Goal: Task Accomplishment & Management: Complete application form

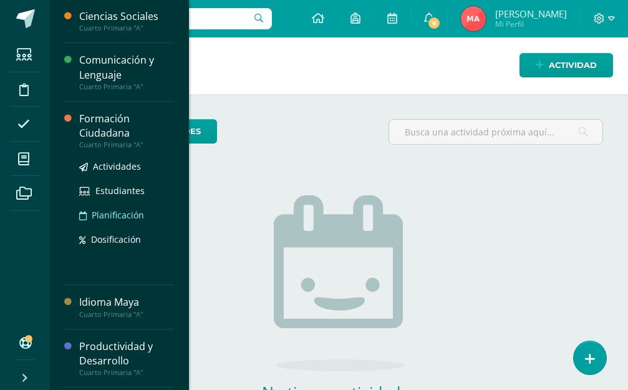
scroll to position [125, 0]
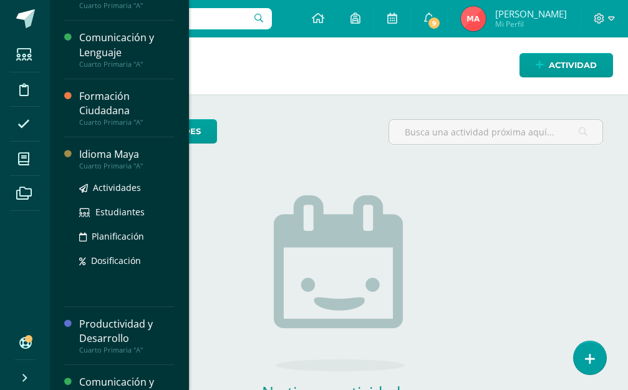
click at [115, 153] on div "Idioma Maya" at bounding box center [126, 154] width 95 height 14
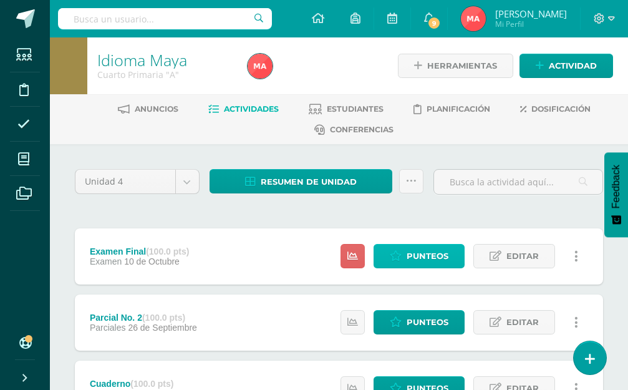
click at [417, 266] on span "Punteos" at bounding box center [428, 256] width 42 height 23
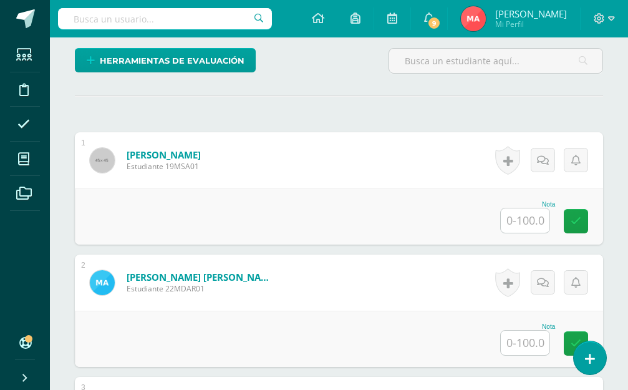
scroll to position [334, 0]
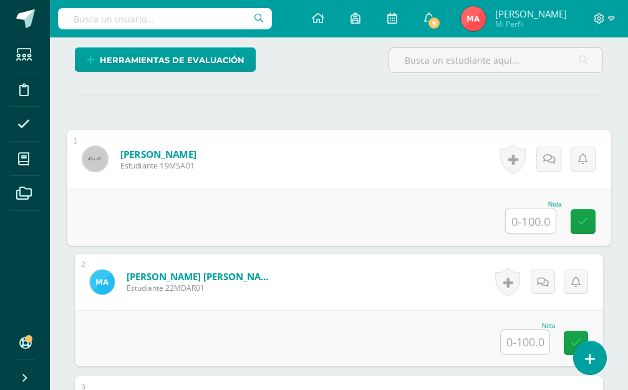
click at [533, 229] on input "text" at bounding box center [531, 220] width 50 height 25
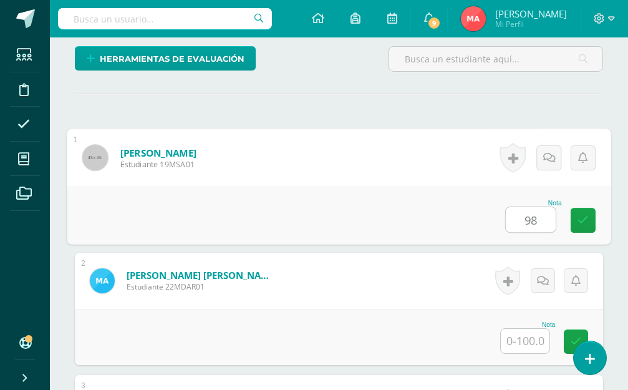
type input "98"
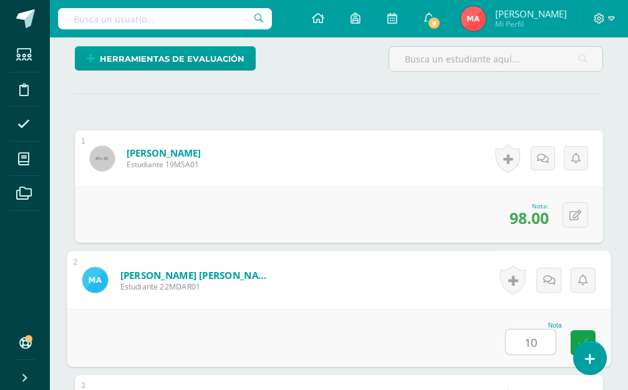
scroll to position [336, 0]
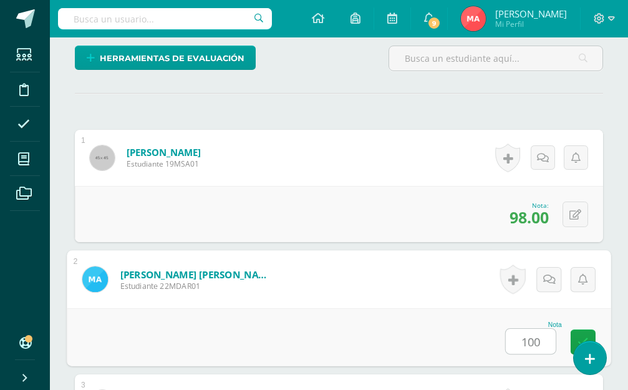
type input "100"
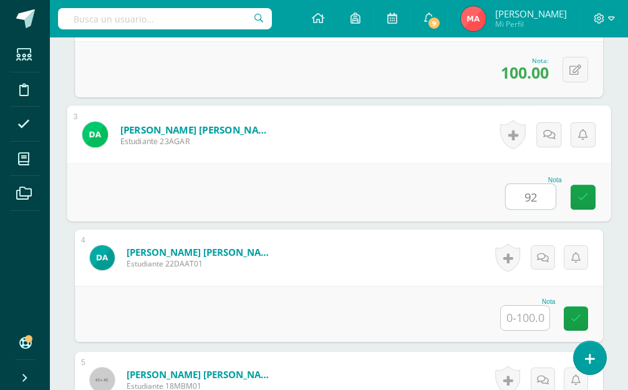
type input "92"
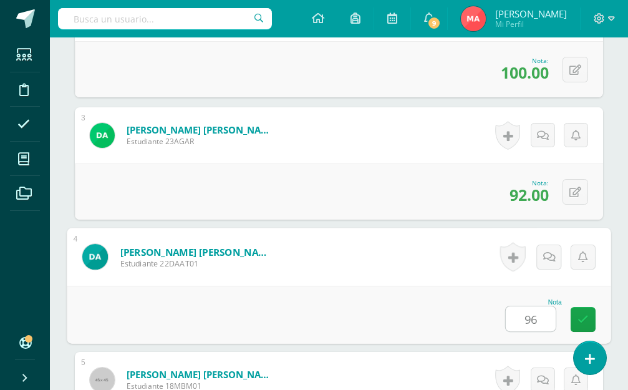
type input "96"
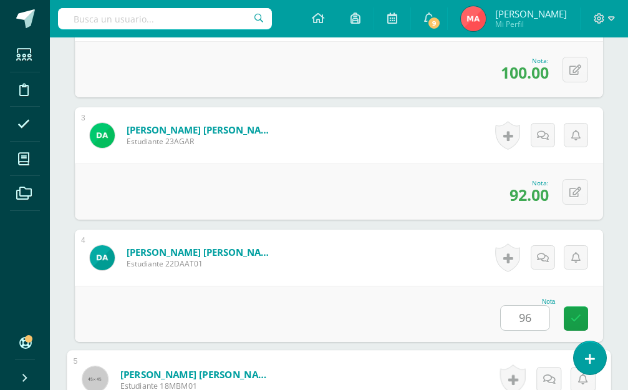
scroll to position [848, 0]
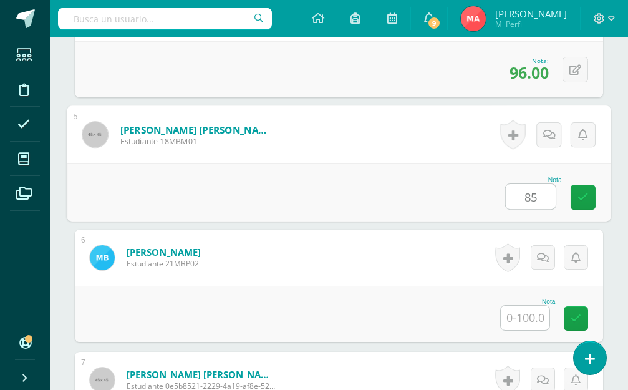
type input "85"
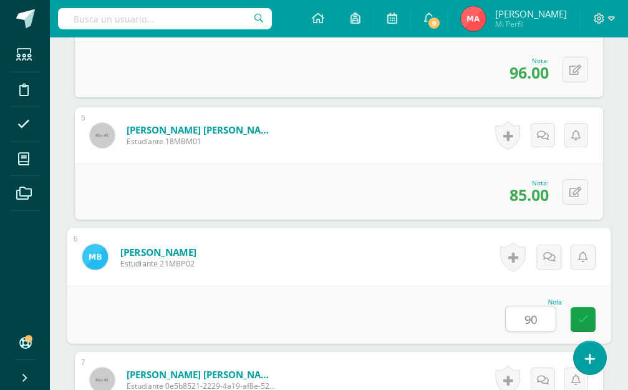
type input "90"
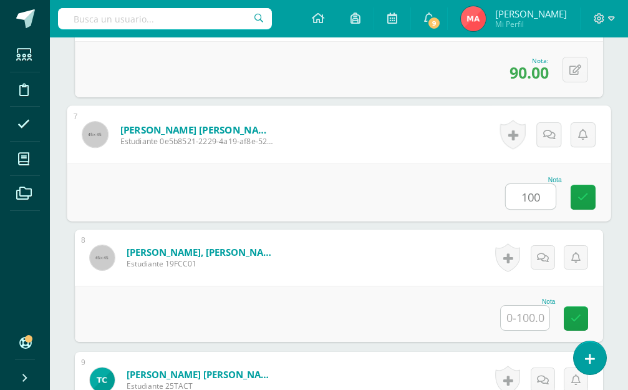
type input "100"
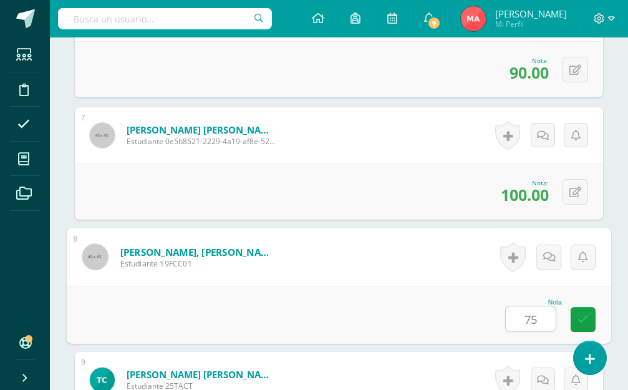
type input "75"
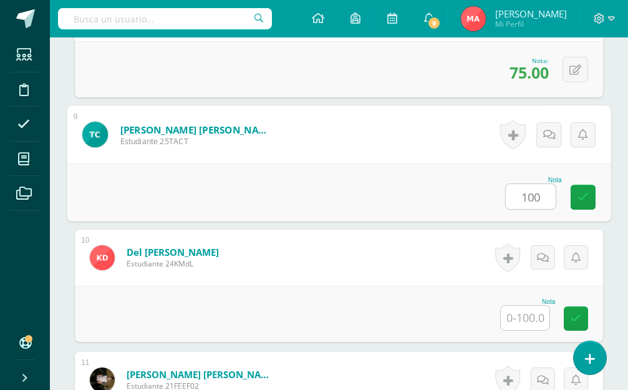
type input "100"
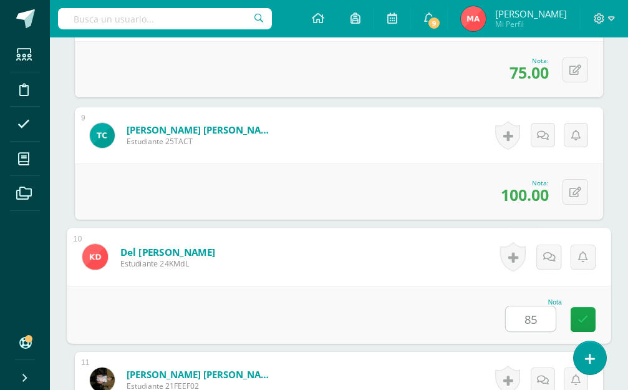
type input "85"
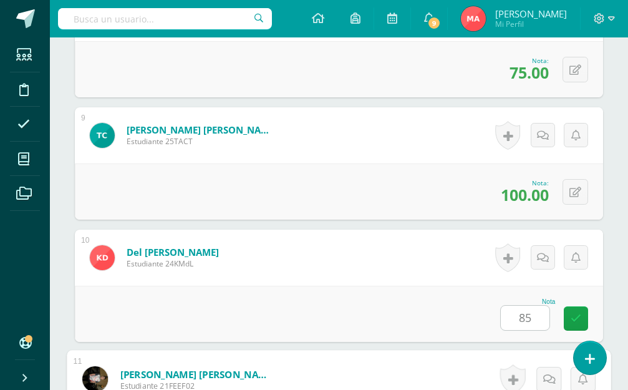
scroll to position [1581, 0]
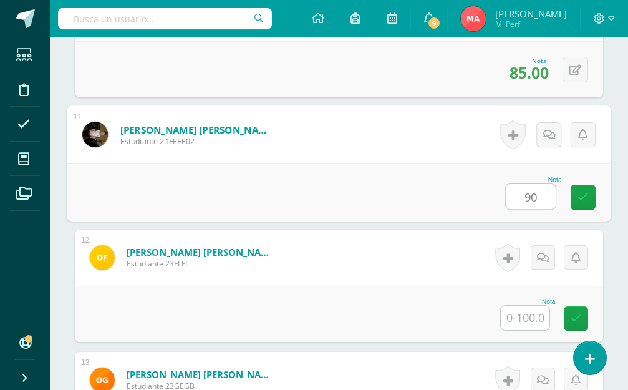
type input "90"
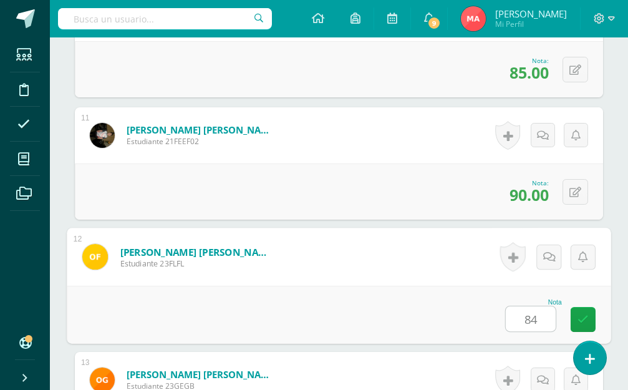
type input "84"
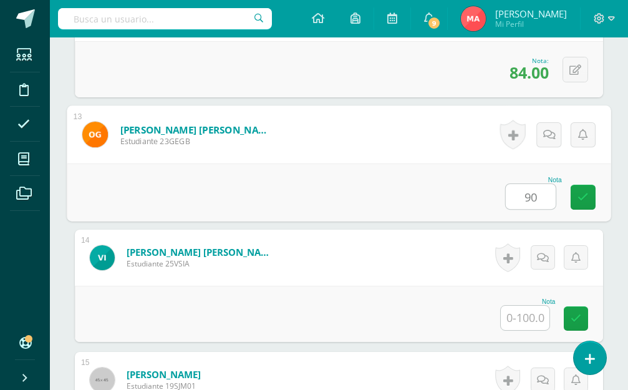
type input "90"
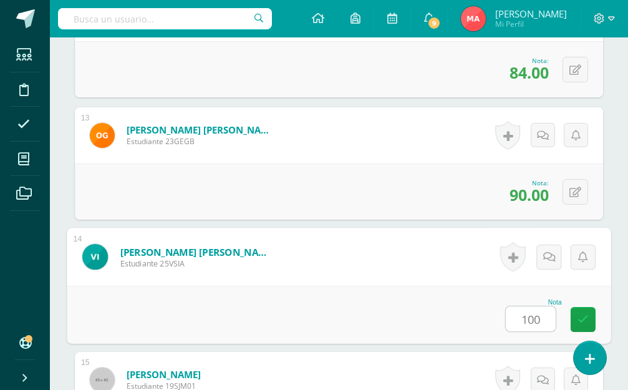
type input "100"
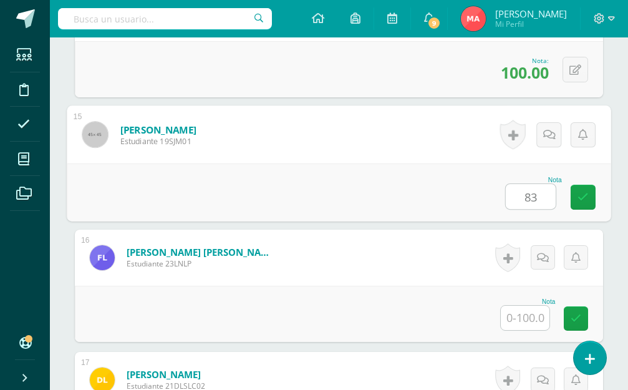
type input "83"
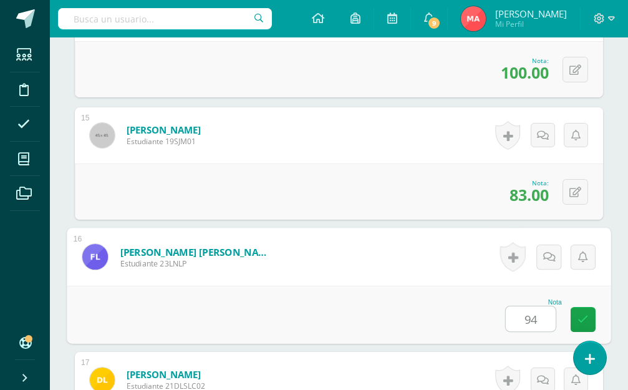
type input "94"
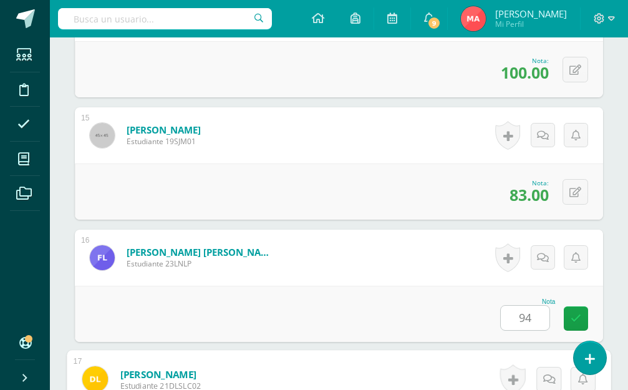
scroll to position [2315, 0]
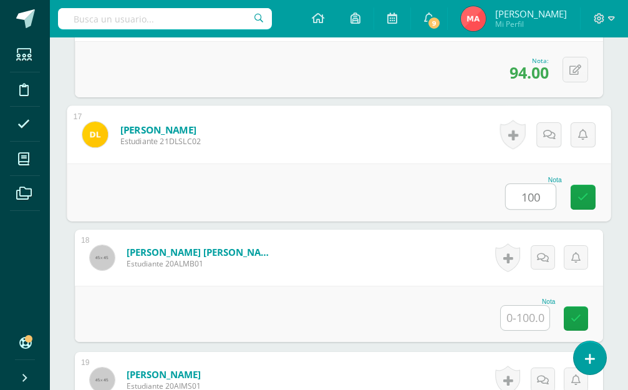
type input "100"
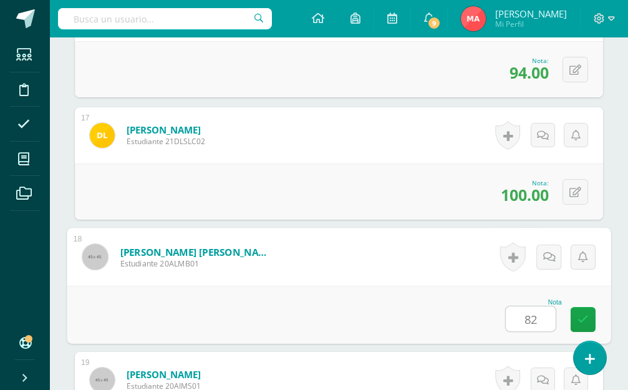
type input "82"
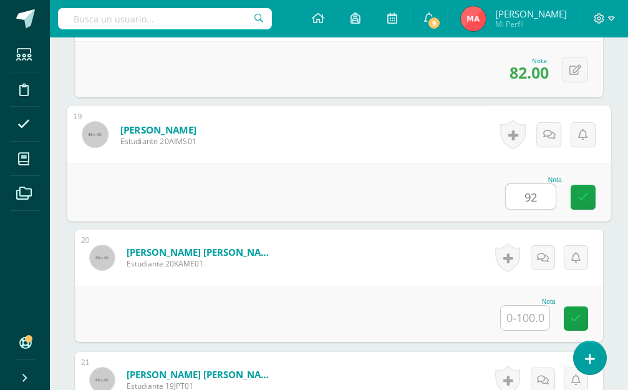
type input "92"
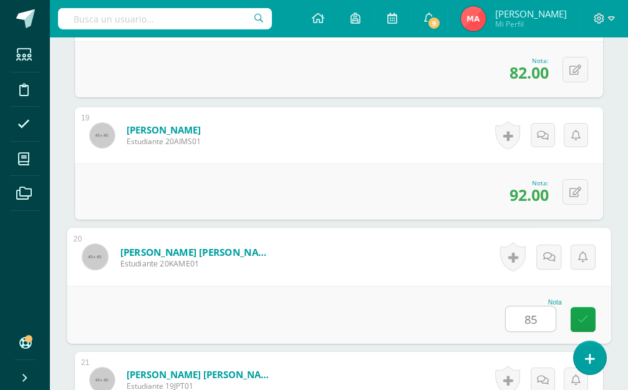
type input "85"
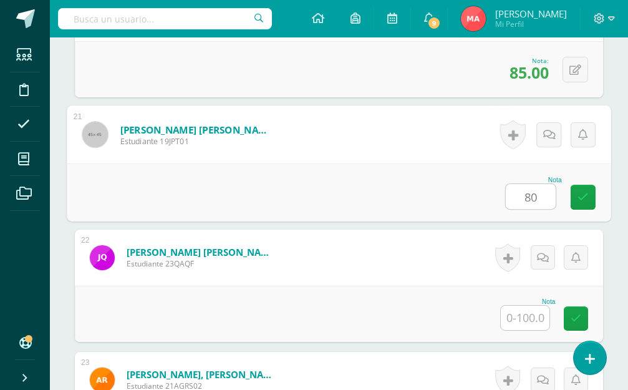
type input "80"
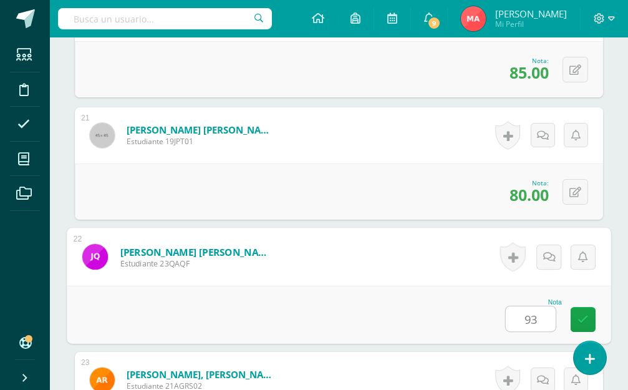
type input "93"
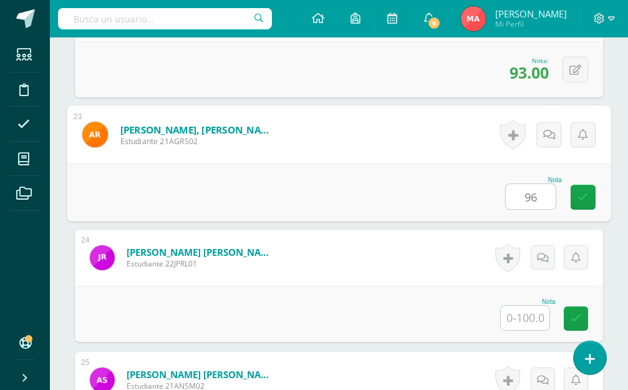
type input "96"
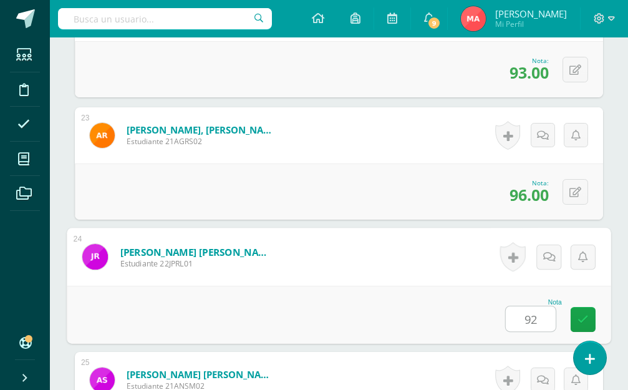
type input "92"
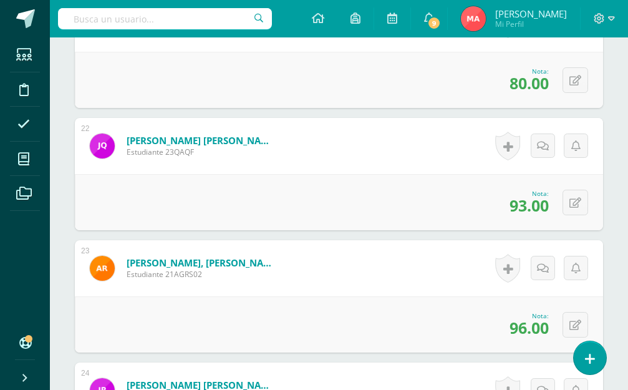
scroll to position [2919, 0]
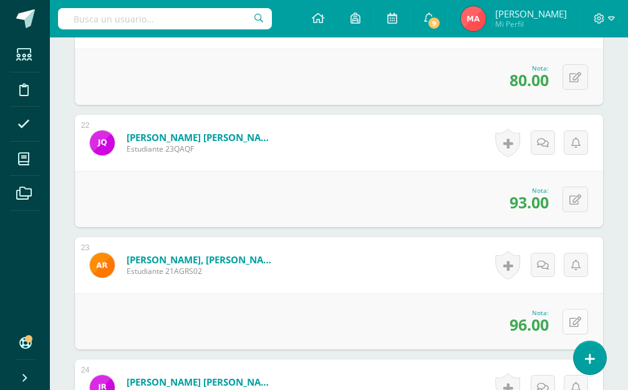
click at [570, 319] on button at bounding box center [576, 322] width 26 height 26
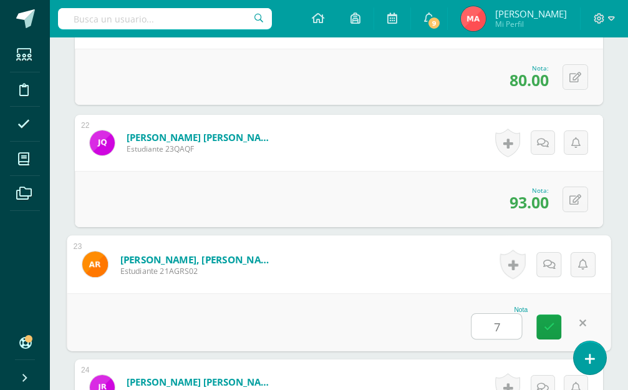
type input "70"
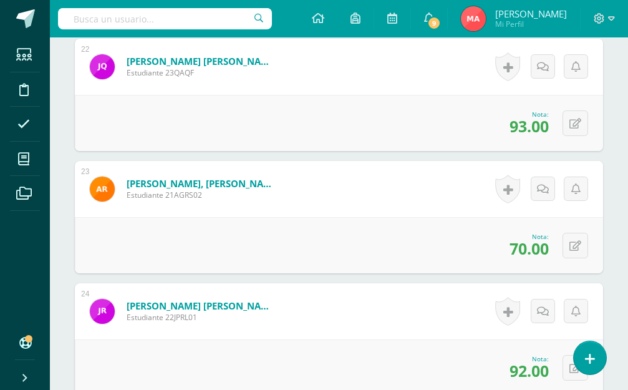
scroll to position [3106, 0]
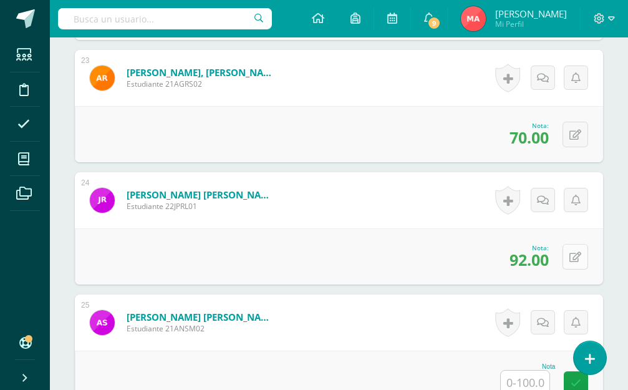
click at [570, 263] on button at bounding box center [576, 257] width 26 height 26
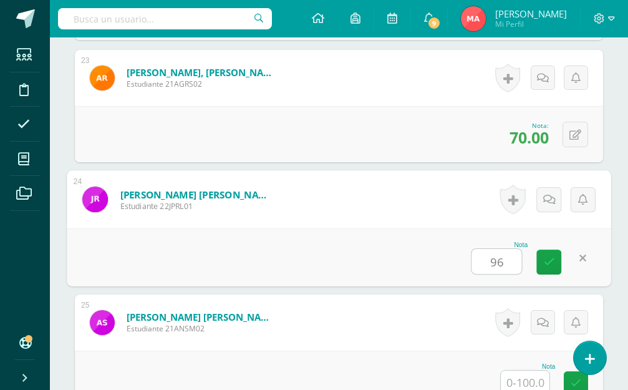
type input "96"
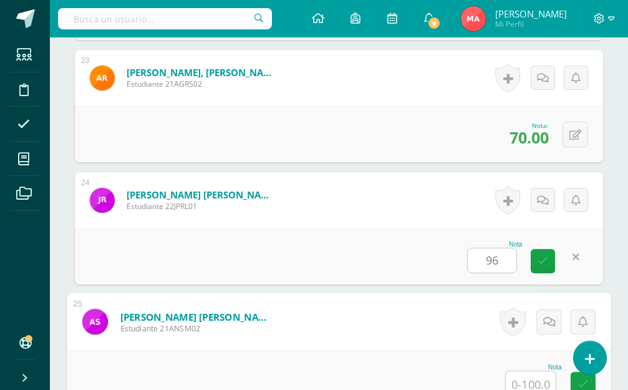
scroll to position [3110, 0]
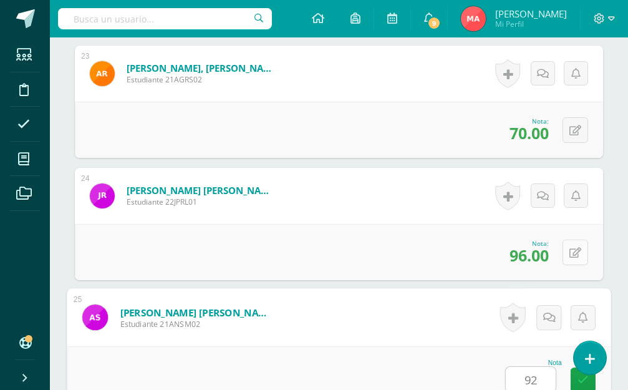
type input "92"
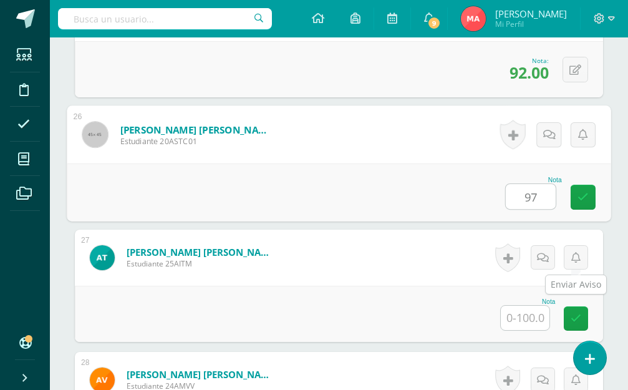
type input "97"
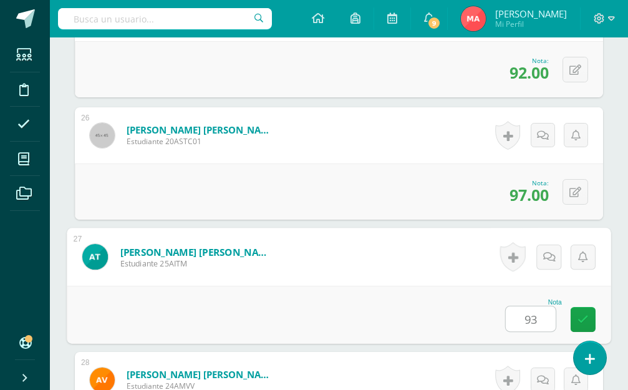
type input "93"
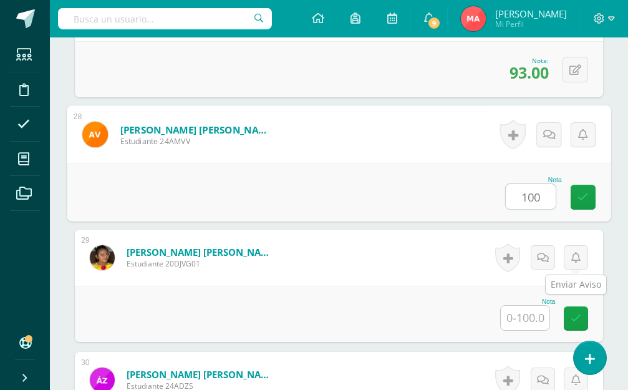
type input "100"
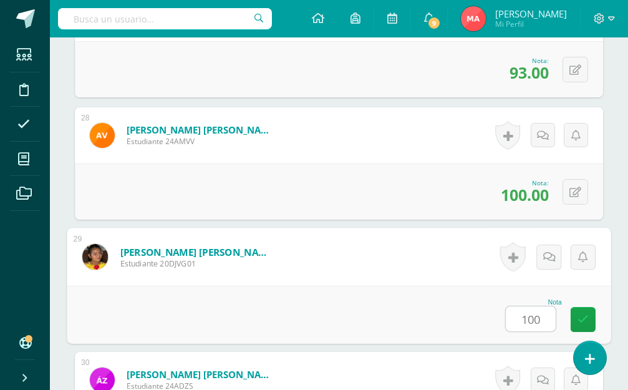
type input "100"
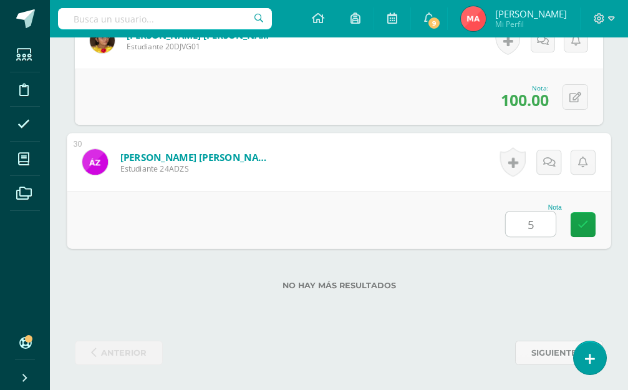
type input "50"
